Goal: Entertainment & Leisure: Consume media (video, audio)

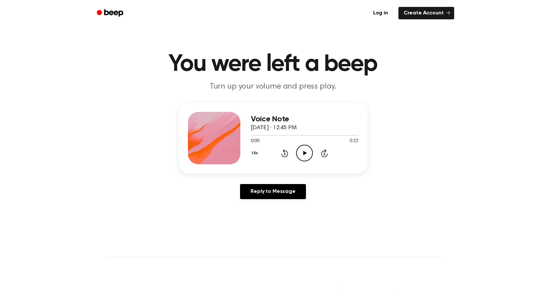
click at [305, 151] on icon "Play Audio" at bounding box center [304, 153] width 17 height 17
click at [301, 154] on icon "Pause Audio" at bounding box center [304, 153] width 17 height 17
click at [304, 145] on div "Voice Note September 29, 2025 · 12:45 PM 0:02 0:22 Your browser does not suppor…" at bounding box center [305, 138] width 108 height 53
click at [305, 149] on icon "Play Audio" at bounding box center [304, 153] width 17 height 17
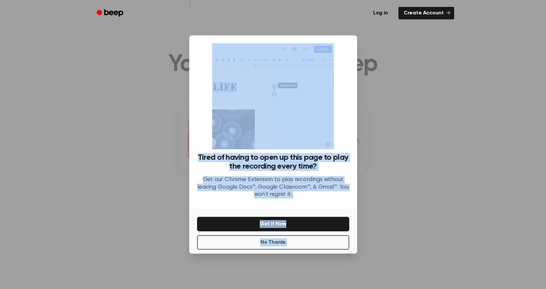
click at [408, 174] on div at bounding box center [273, 144] width 546 height 289
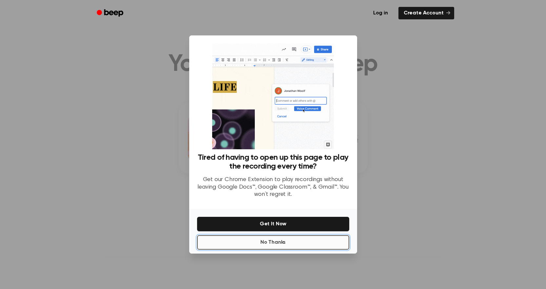
click at [282, 245] on button "No Thanks" at bounding box center [273, 242] width 152 height 14
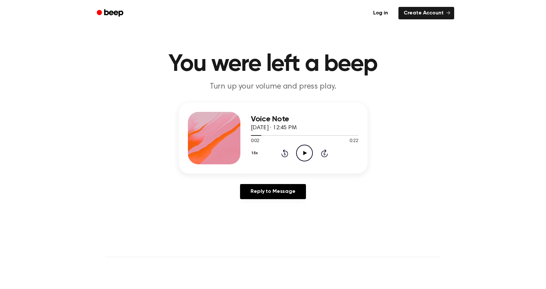
click at [298, 156] on icon "Play Audio" at bounding box center [304, 153] width 17 height 17
click at [309, 157] on icon "Play Audio" at bounding box center [304, 153] width 17 height 17
click at [307, 152] on icon "Pause Audio" at bounding box center [304, 153] width 17 height 17
